Goal: Information Seeking & Learning: Find specific fact

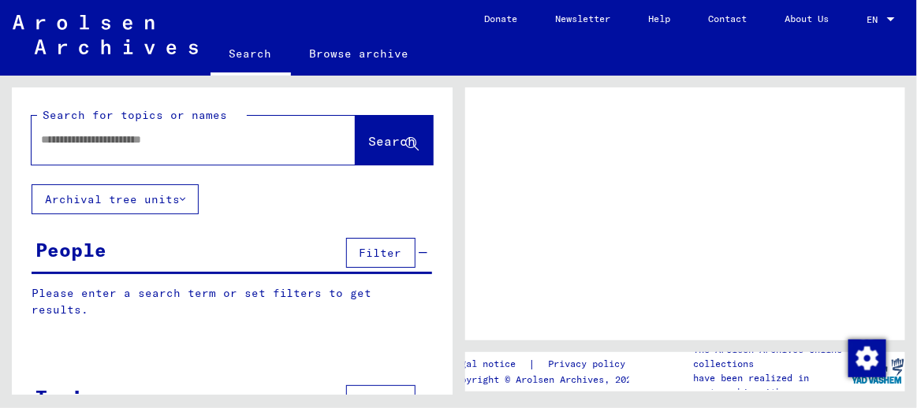
click at [188, 142] on input "text" at bounding box center [179, 140] width 277 height 17
type input "**********"
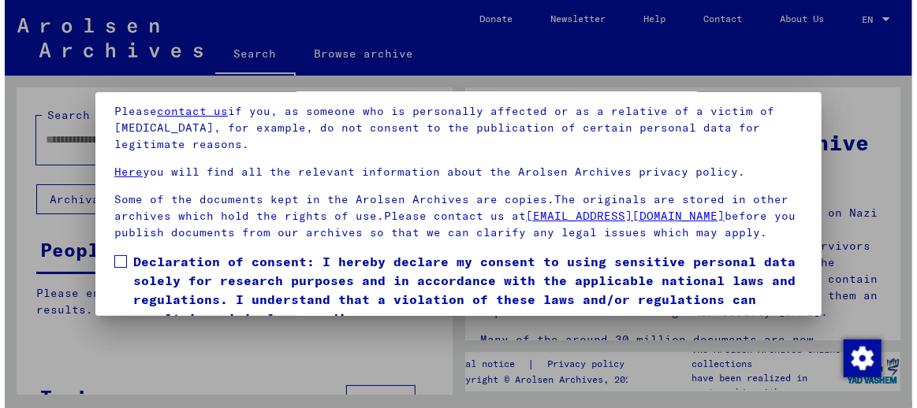
scroll to position [119, 0]
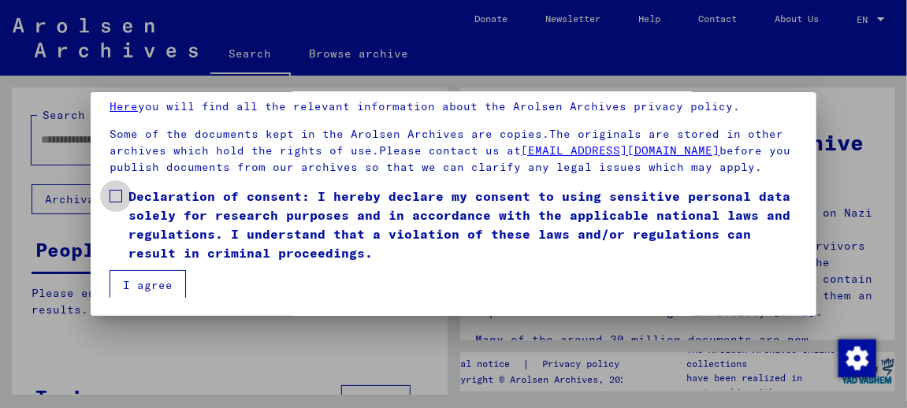
click at [117, 190] on span at bounding box center [116, 196] width 13 height 13
click at [141, 288] on button "I agree" at bounding box center [148, 285] width 76 height 30
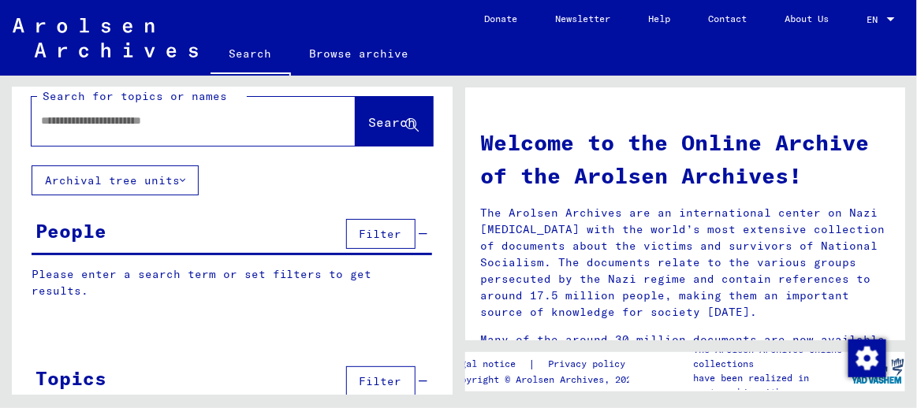
scroll to position [0, 0]
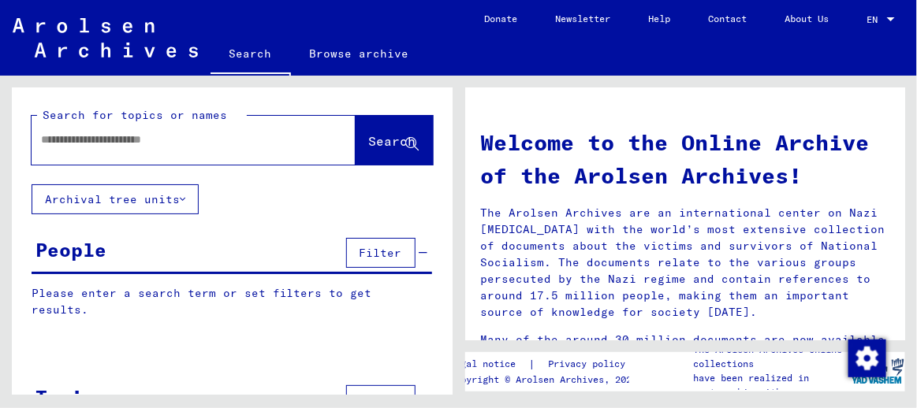
click at [231, 143] on input "text" at bounding box center [174, 140] width 267 height 17
type input "*"
type input "**********"
click at [369, 143] on span "Search" at bounding box center [392, 141] width 47 height 16
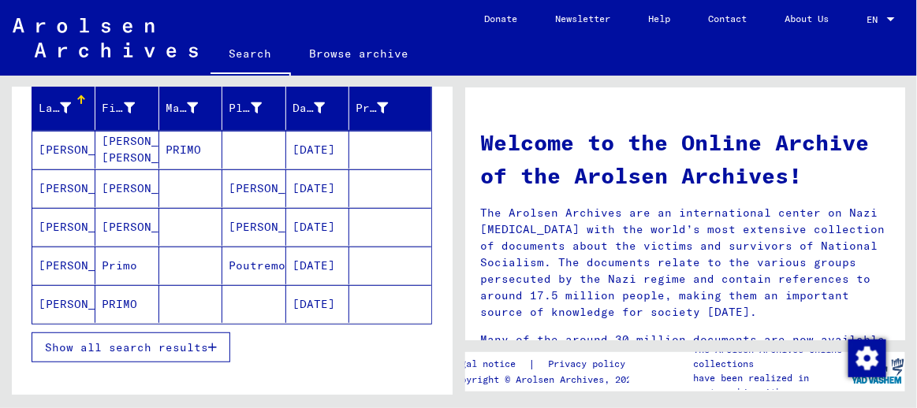
scroll to position [189, 0]
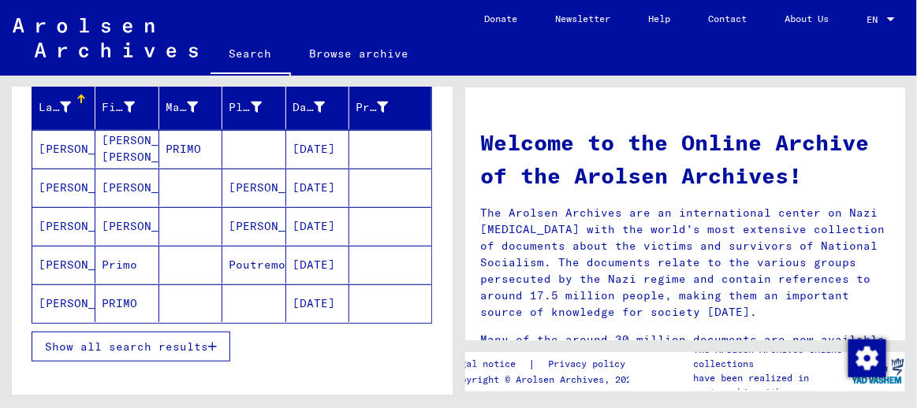
click at [53, 186] on mat-cell "[PERSON_NAME]" at bounding box center [63, 188] width 63 height 38
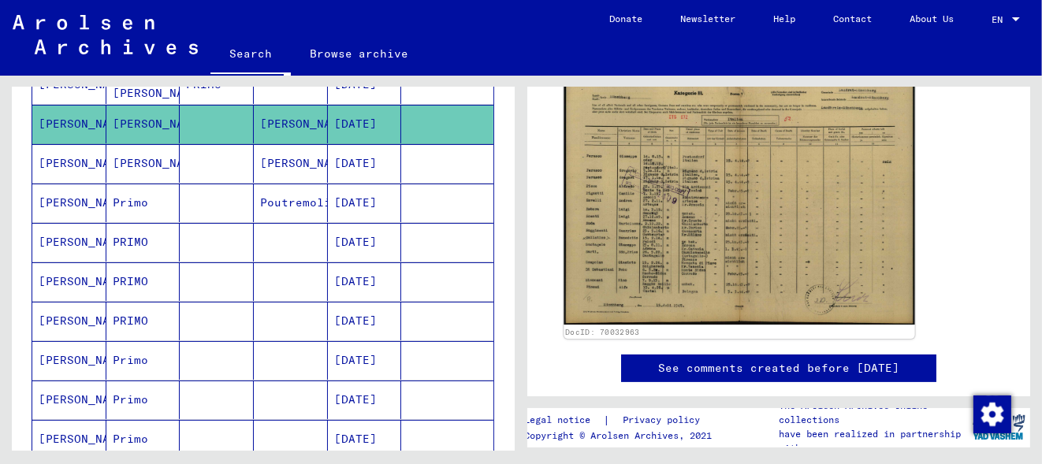
scroll to position [315, 0]
click at [764, 269] on img at bounding box center [739, 199] width 351 height 251
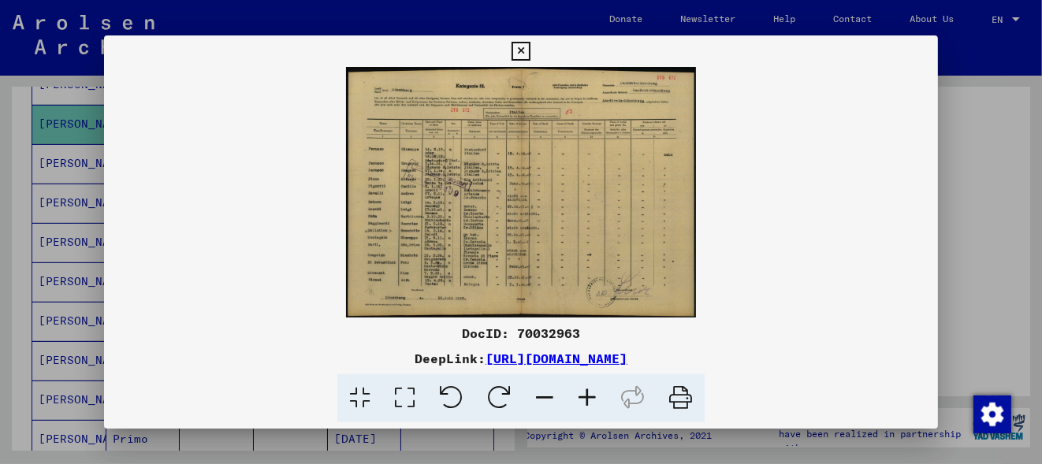
click at [595, 400] on icon at bounding box center [587, 398] width 43 height 48
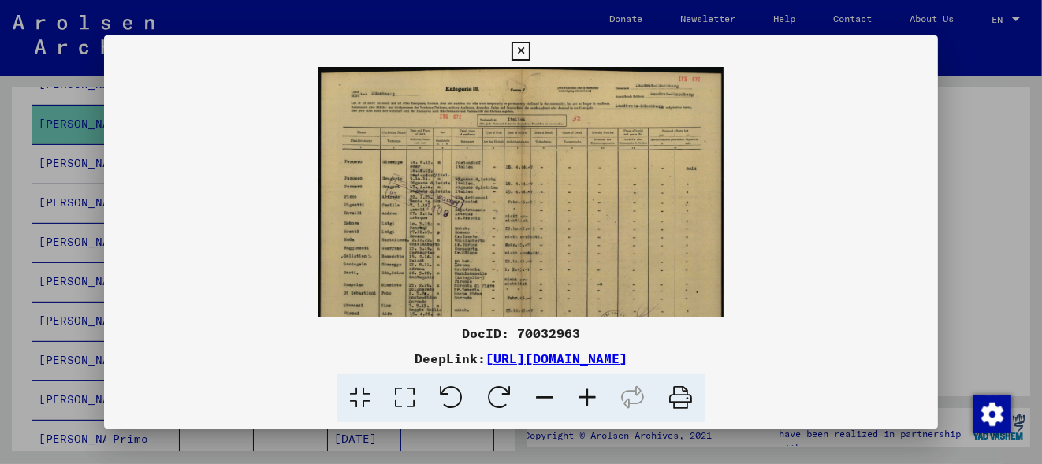
click at [595, 400] on icon at bounding box center [587, 398] width 43 height 48
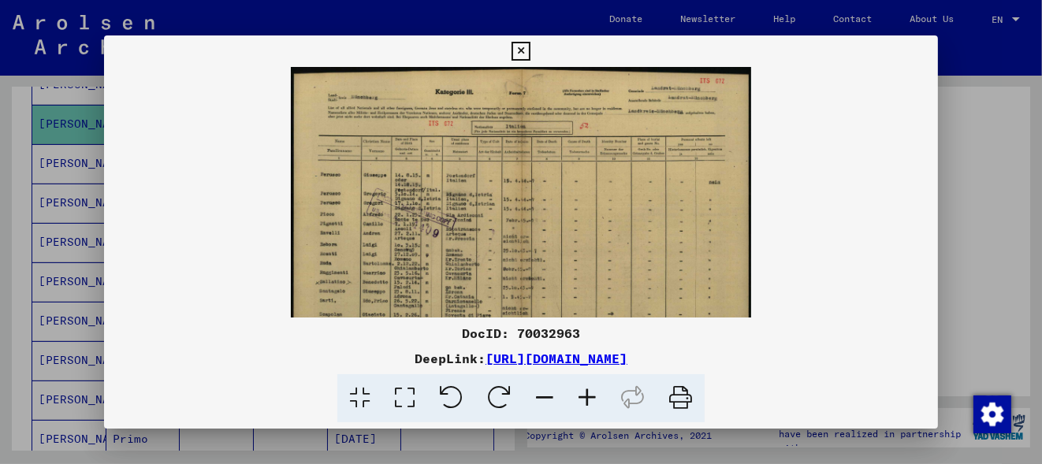
click at [595, 400] on icon at bounding box center [587, 398] width 43 height 48
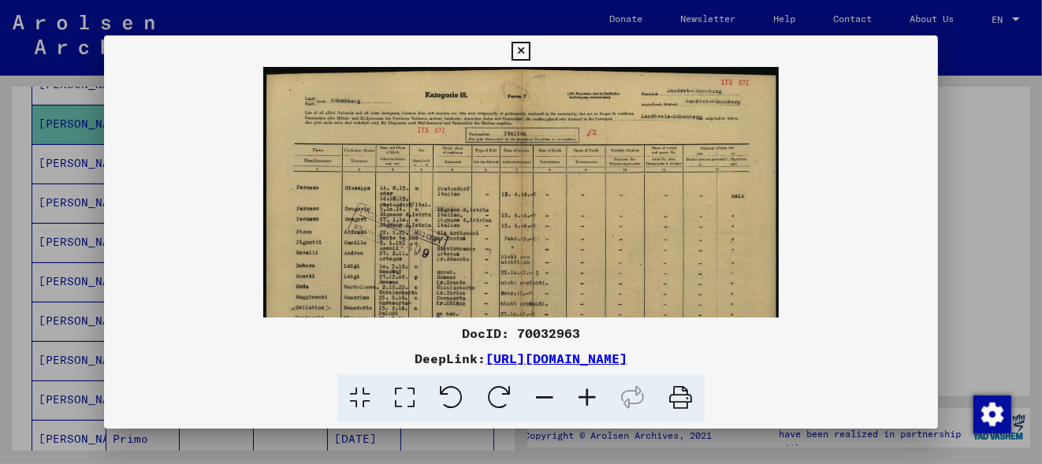
click at [595, 400] on icon at bounding box center [587, 398] width 43 height 48
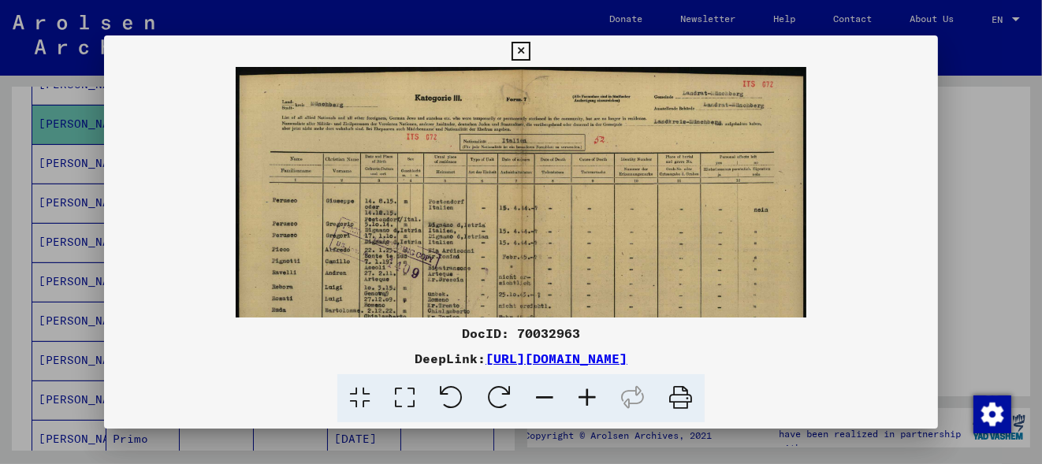
click at [587, 395] on icon at bounding box center [587, 398] width 43 height 48
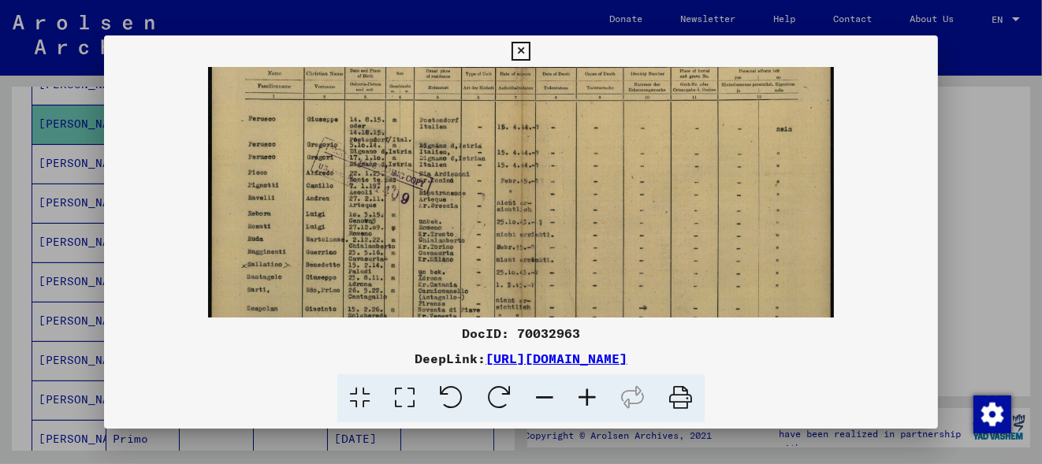
scroll to position [95, 0]
drag, startPoint x: 593, startPoint y: 268, endPoint x: 593, endPoint y: 181, distance: 87.5
click at [593, 181] on img at bounding box center [521, 196] width 626 height 448
click at [587, 172] on img at bounding box center [521, 196] width 626 height 448
click at [523, 52] on icon at bounding box center [521, 51] width 18 height 19
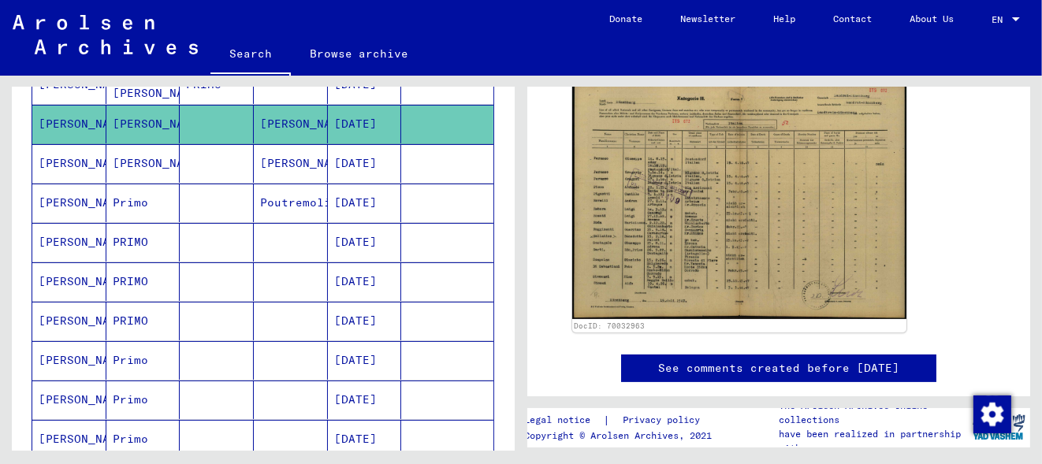
click at [360, 237] on mat-cell "[DATE]" at bounding box center [365, 242] width 74 height 39
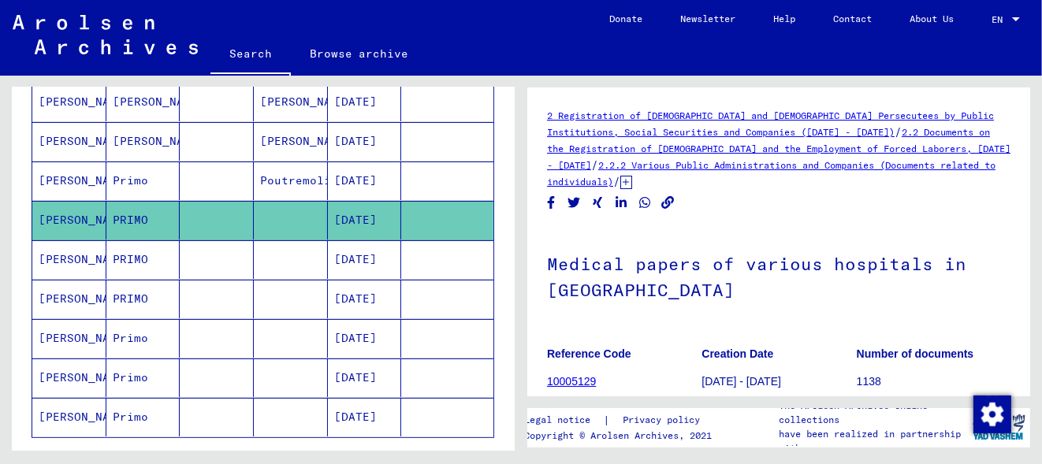
scroll to position [254, 0]
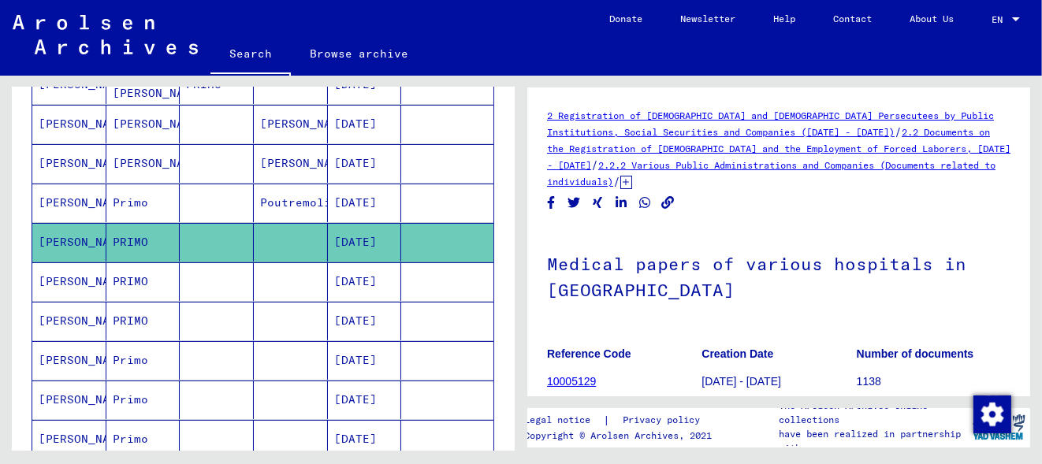
click at [374, 241] on mat-cell "[DATE]" at bounding box center [365, 242] width 74 height 39
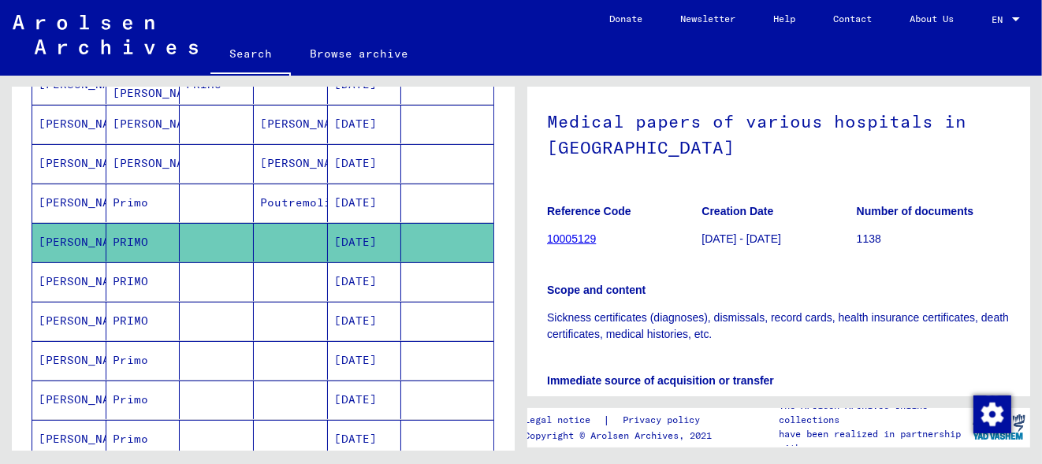
click at [568, 235] on link "10005129" at bounding box center [571, 239] width 49 height 13
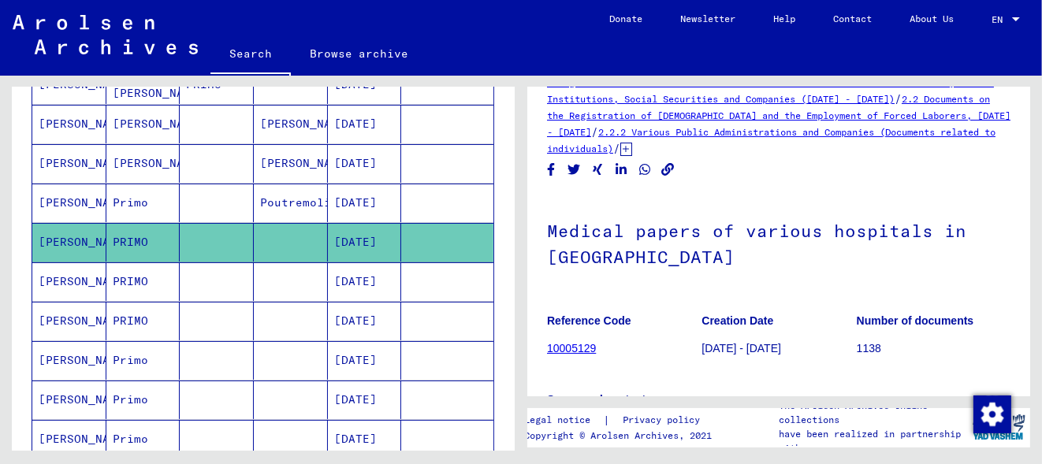
scroll to position [0, 0]
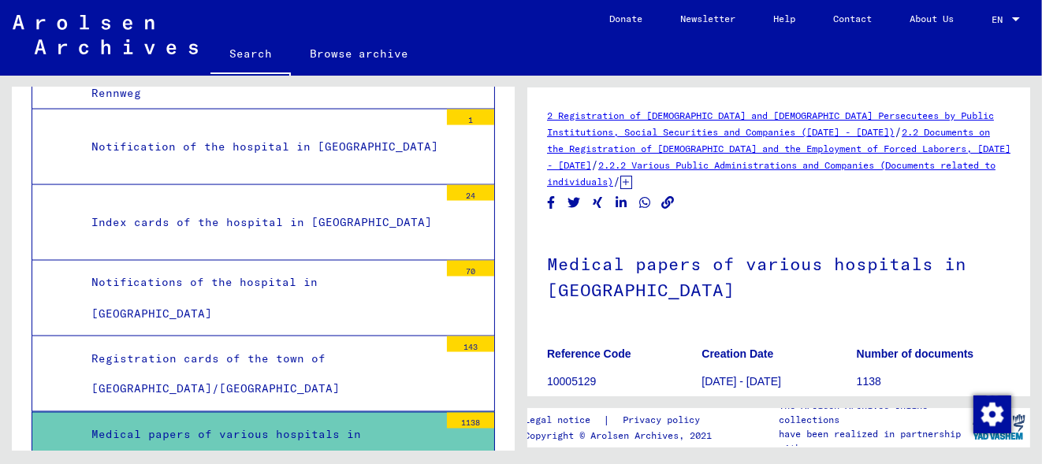
scroll to position [25584, 0]
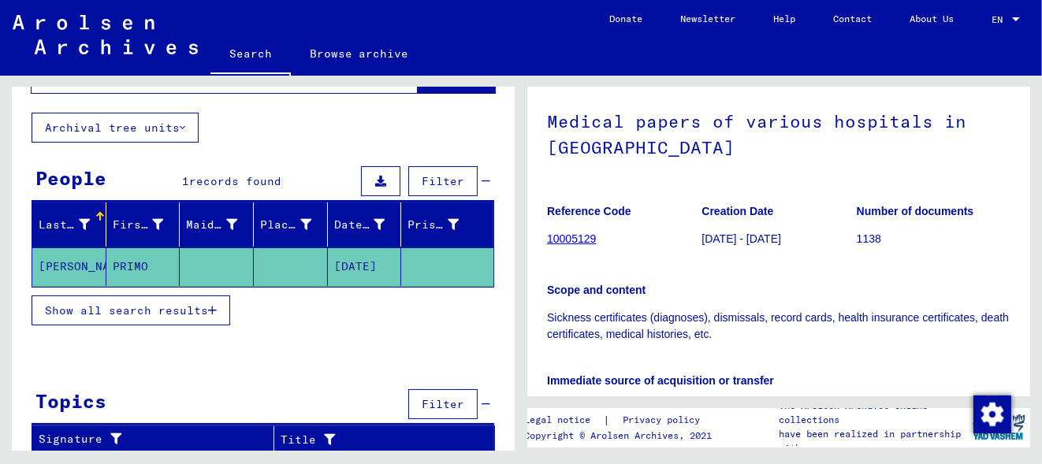
scroll to position [73, 0]
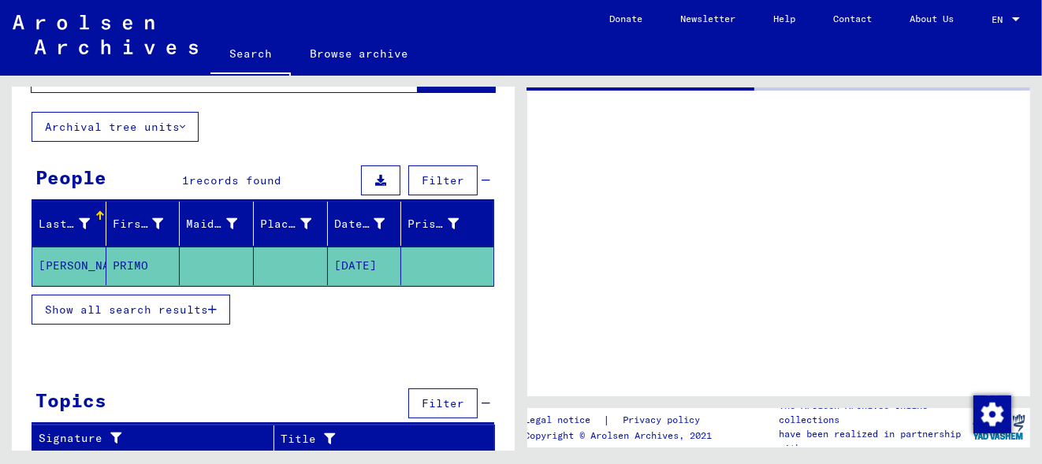
type input "**********"
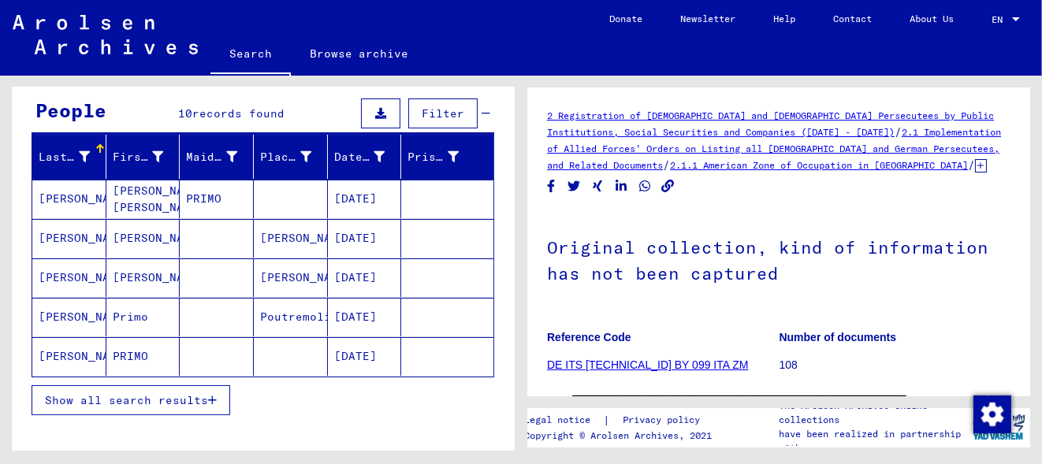
scroll to position [143, 0]
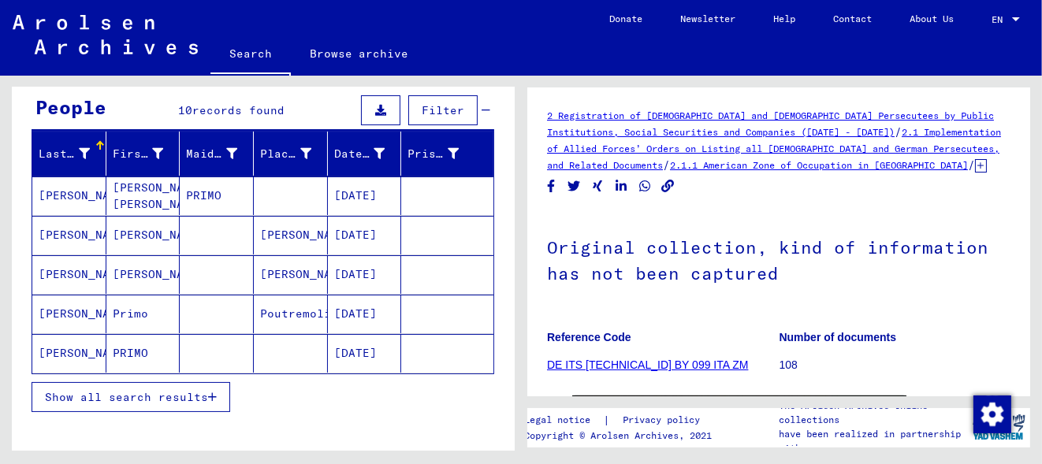
click at [121, 390] on span "Show all search results" at bounding box center [126, 397] width 163 height 14
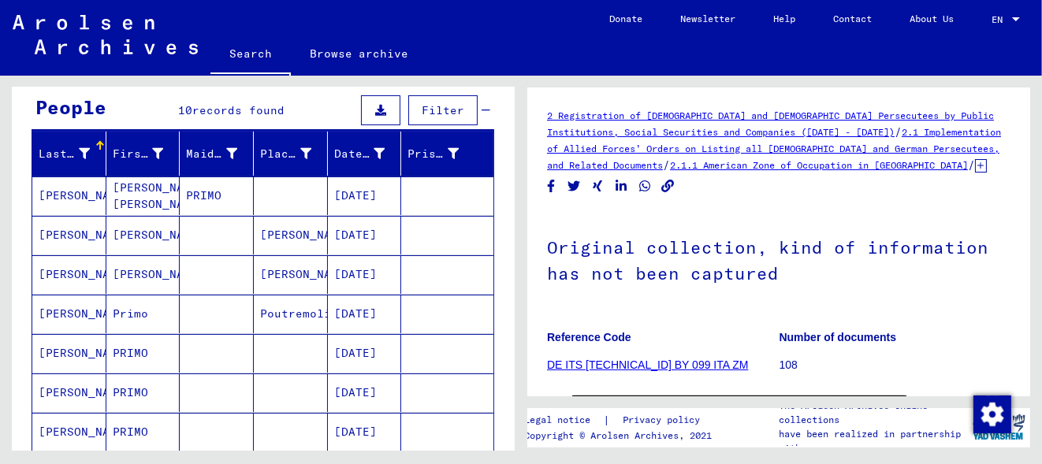
scroll to position [286, 0]
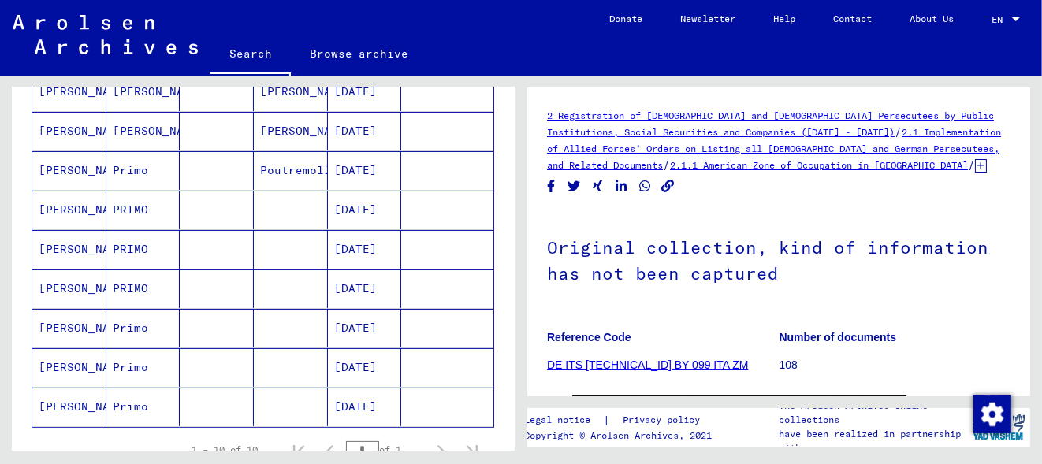
click at [348, 241] on mat-cell "[DATE]" at bounding box center [365, 249] width 74 height 39
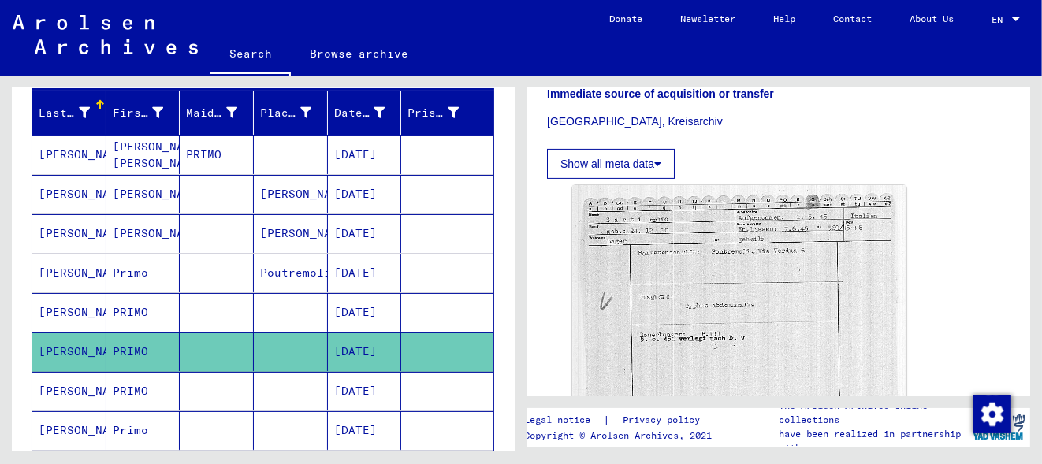
scroll to position [214, 0]
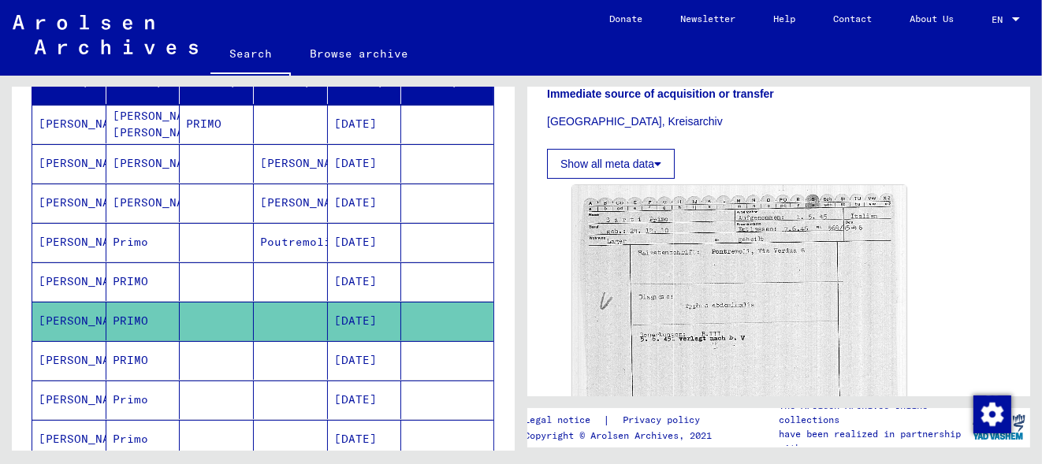
click at [300, 349] on mat-cell at bounding box center [291, 360] width 74 height 39
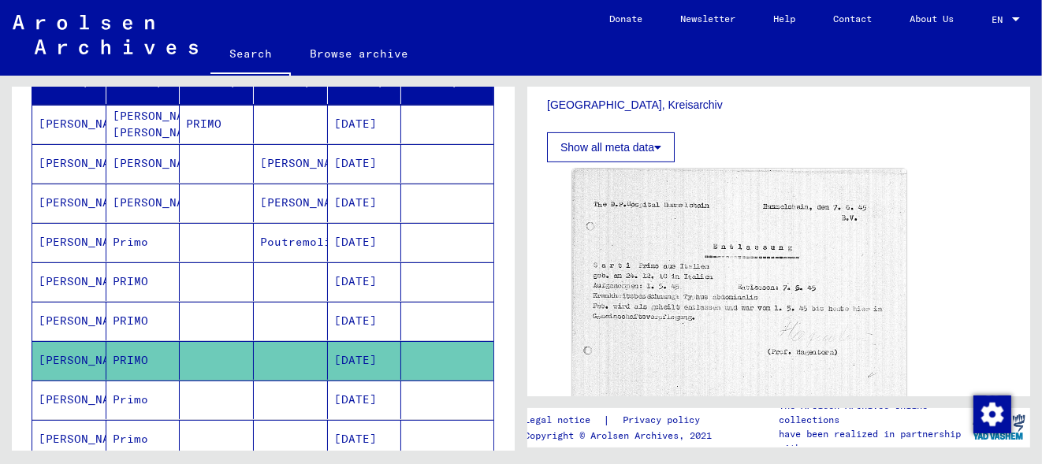
click at [376, 401] on mat-cell "[DATE]" at bounding box center [365, 400] width 74 height 39
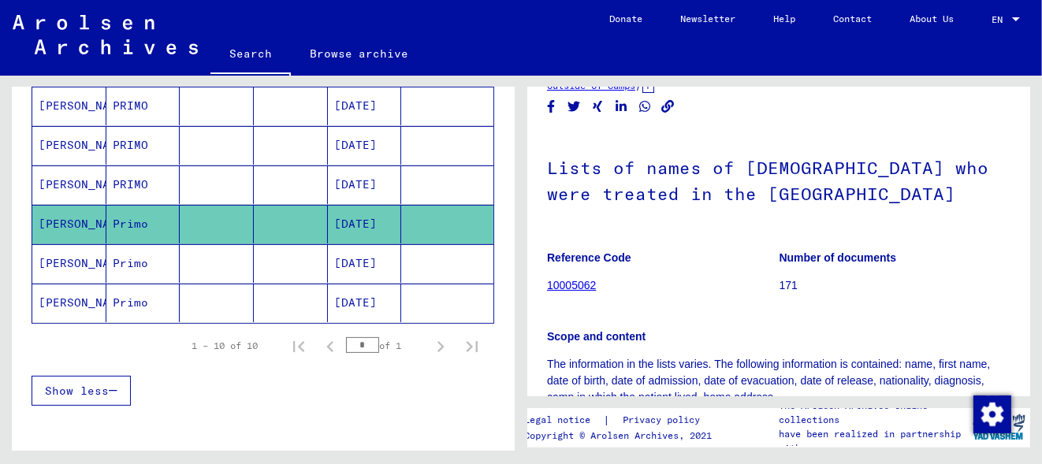
click at [353, 267] on mat-cell "[DATE]" at bounding box center [365, 263] width 74 height 39
